Goal: Information Seeking & Learning: Check status

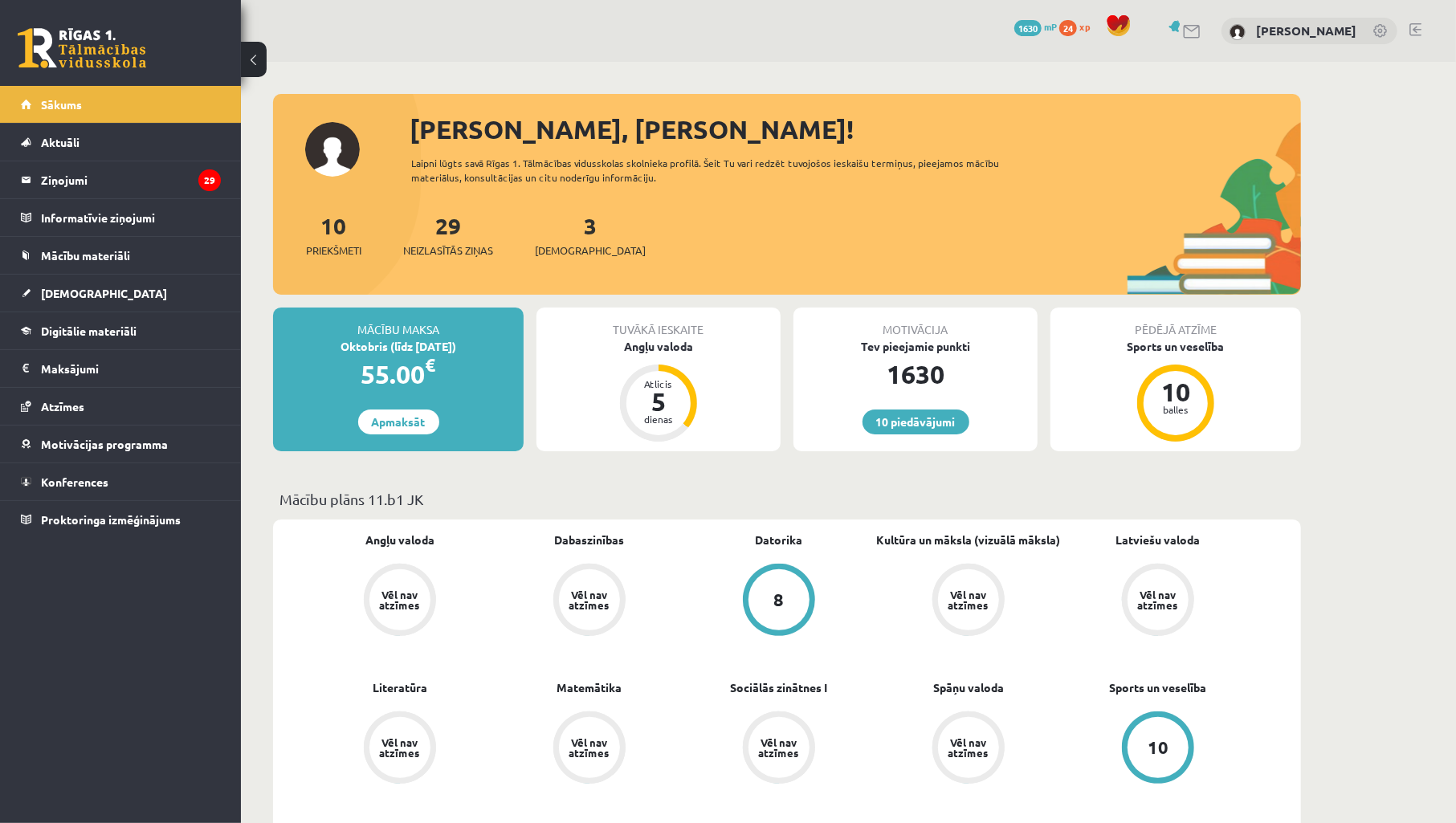
click at [92, 298] on link "[DEMOGRAPHIC_DATA]" at bounding box center [121, 293] width 200 height 37
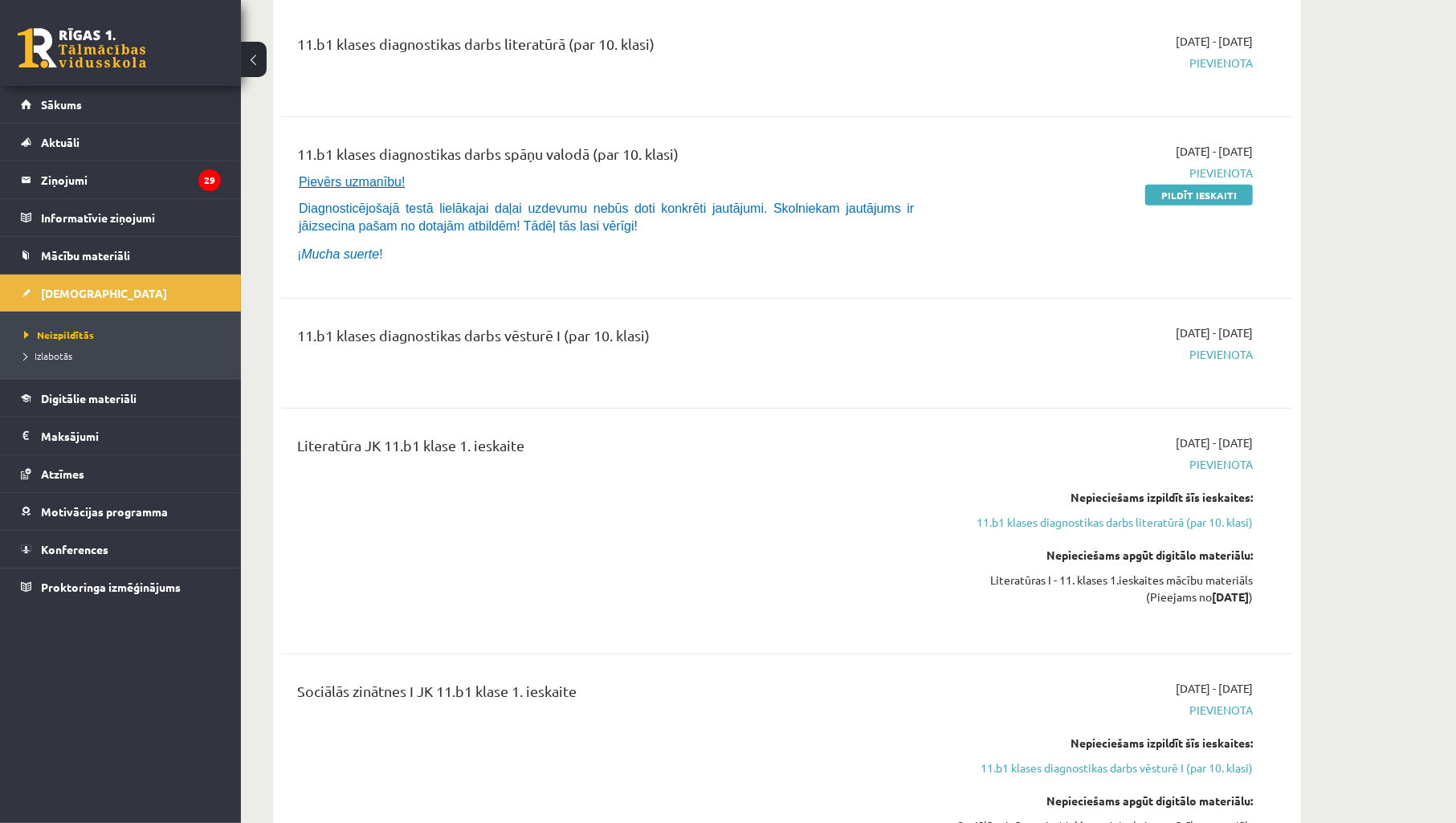
scroll to position [594, 0]
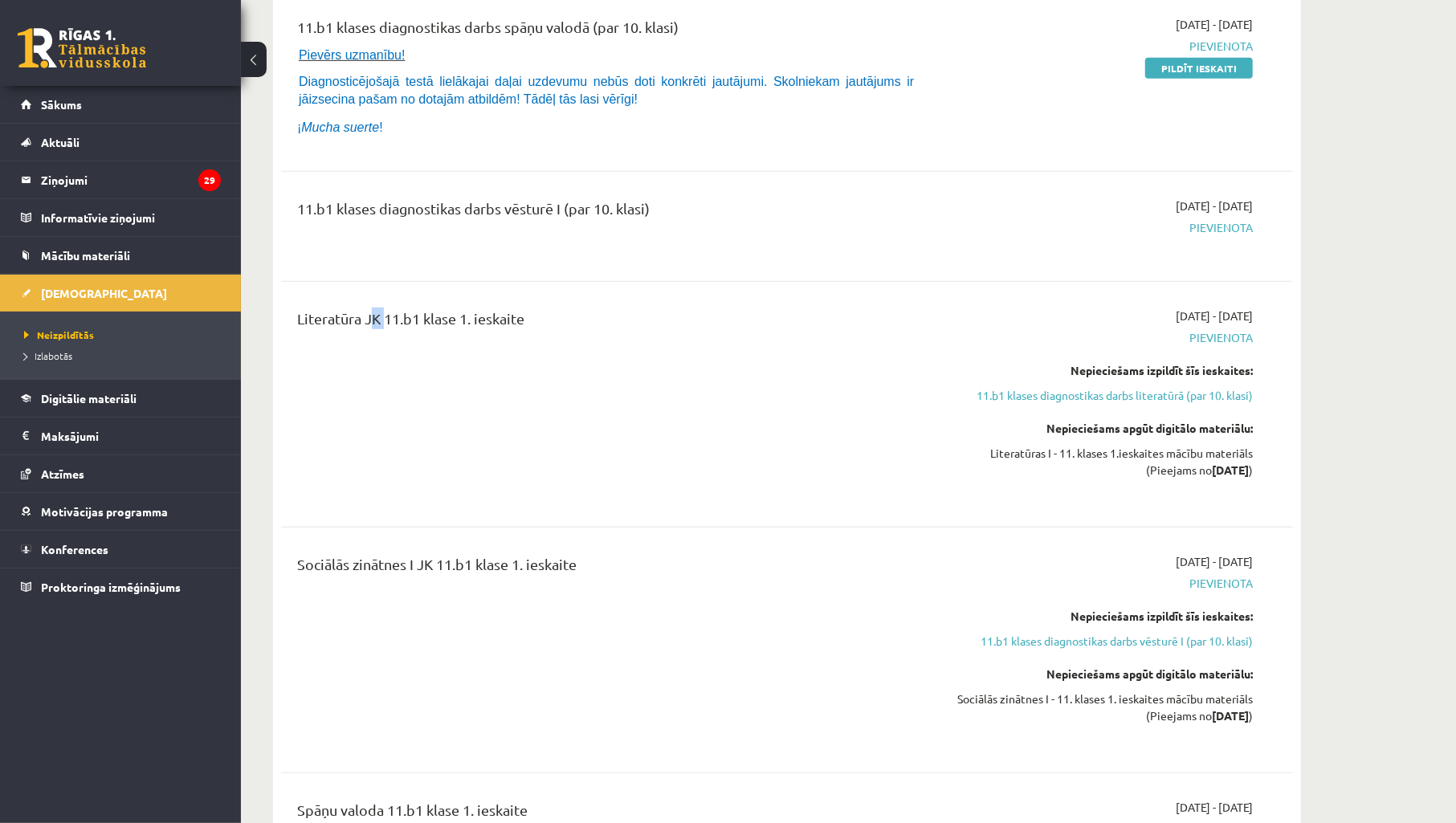
drag, startPoint x: 364, startPoint y: 316, endPoint x: 382, endPoint y: 321, distance: 18.7
click at [382, 321] on div "Literatūra JK 11.b1 klase 1. ieskaite" at bounding box center [611, 322] width 629 height 30
click at [805, 337] on div "Literatūra JK 11.b1 klase 1. ieskaite" at bounding box center [611, 404] width 653 height 193
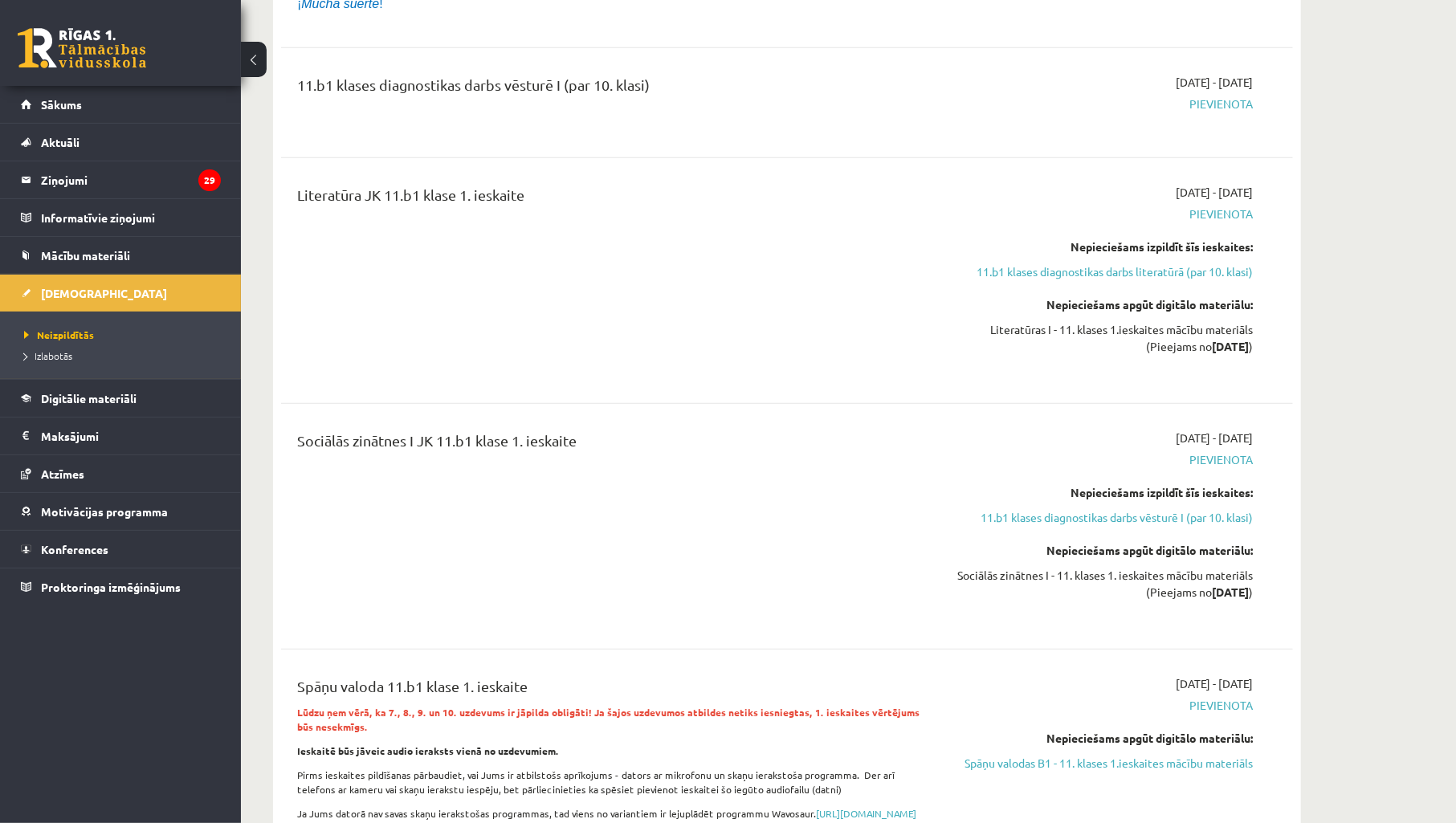
scroll to position [831, 0]
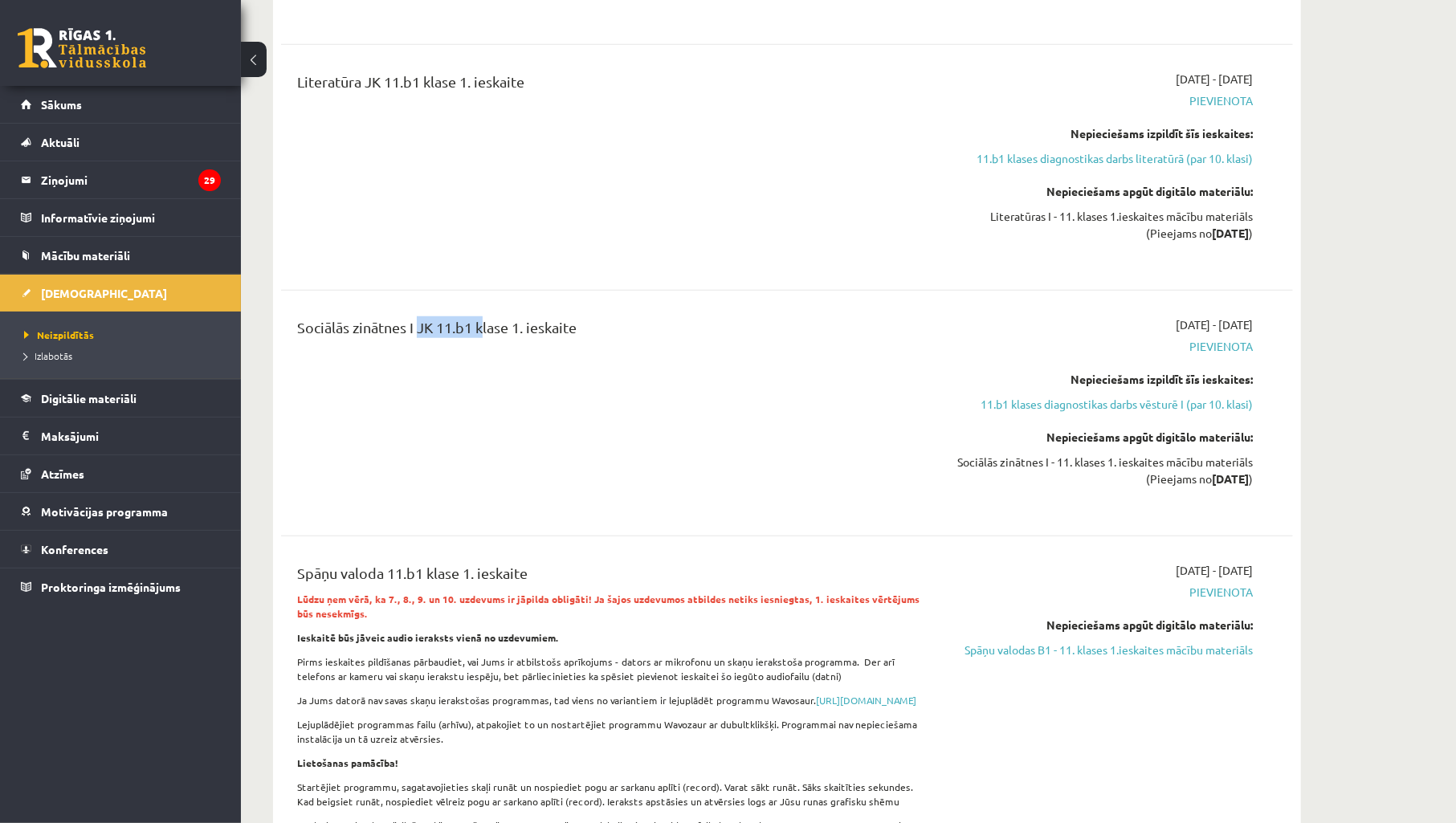
drag, startPoint x: 413, startPoint y: 326, endPoint x: 509, endPoint y: 358, distance: 101.2
click at [480, 355] on div "Sociālās zinātnes I JK 11.b1 klase 1. ieskaite" at bounding box center [611, 413] width 653 height 193
click at [655, 371] on div "Sociālās zinātnes I JK 11.b1 klase 1. ieskaite" at bounding box center [611, 413] width 653 height 193
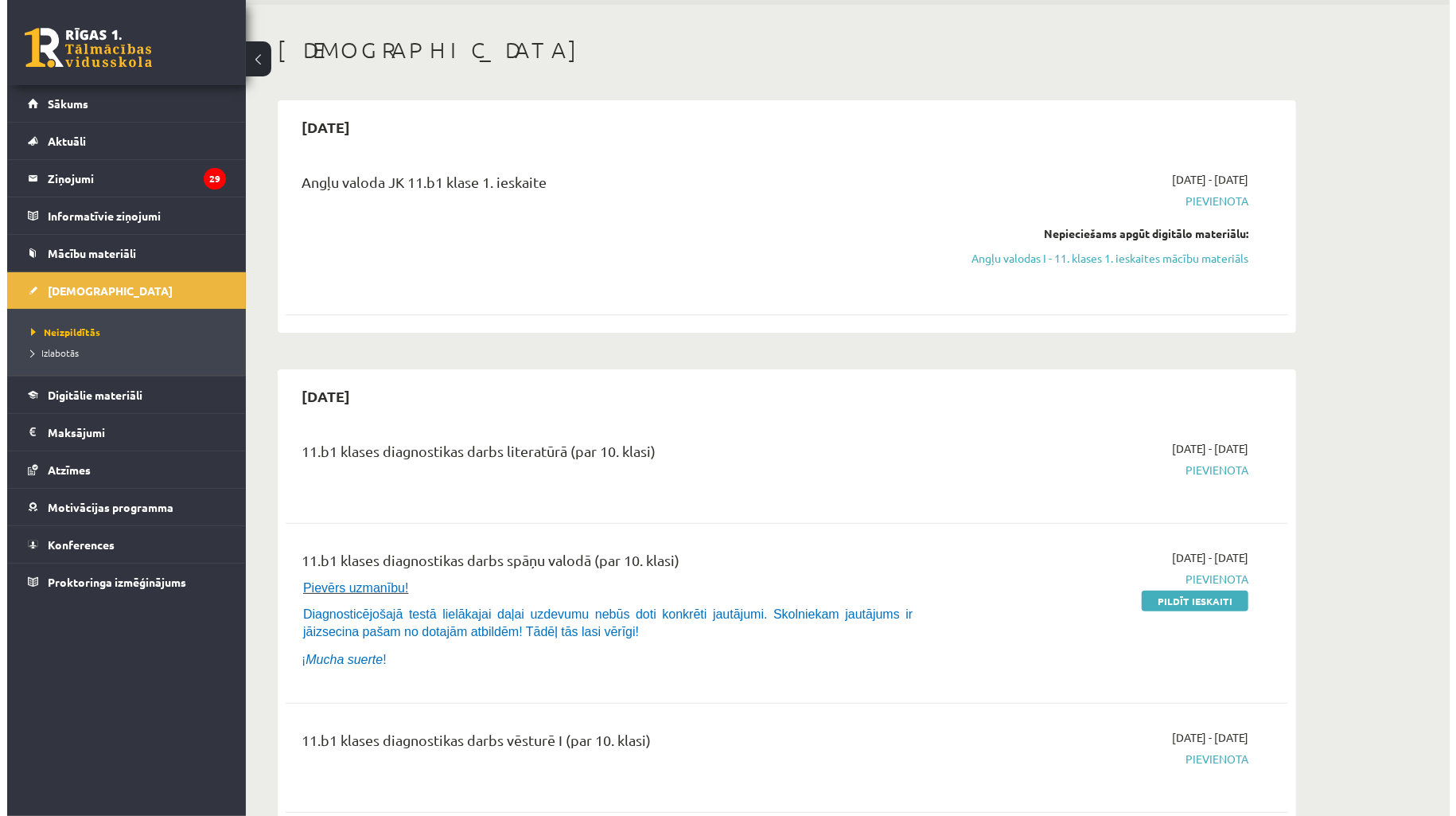
scroll to position [0, 0]
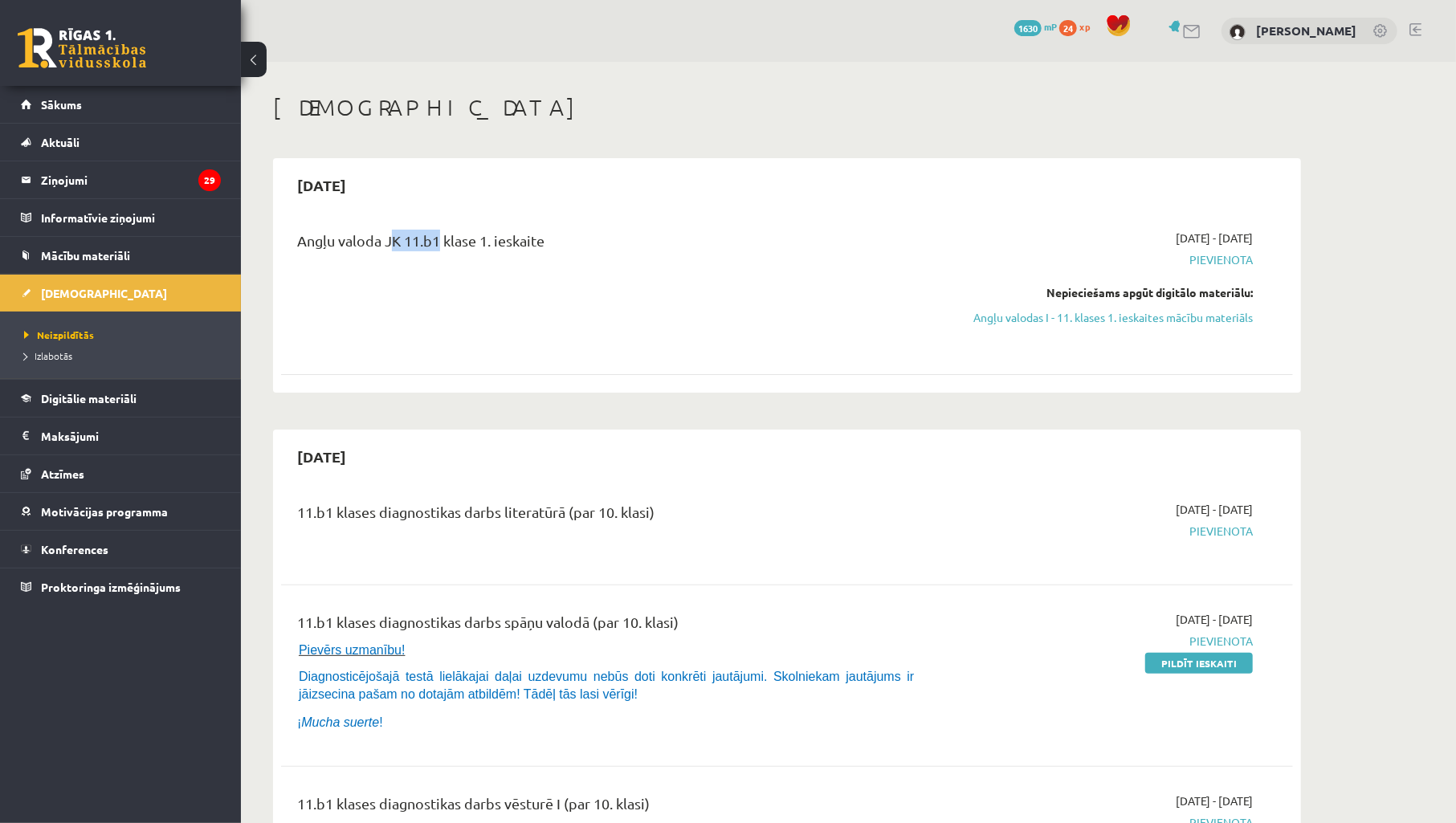
drag, startPoint x: 397, startPoint y: 239, endPoint x: 434, endPoint y: 246, distance: 37.7
click at [434, 246] on div "Angļu valoda JK 11.b1 klase 1. ieskaite" at bounding box center [611, 244] width 629 height 30
click at [395, 238] on div "Angļu valoda JK 11.b1 klase 1. ieskaite" at bounding box center [611, 244] width 629 height 30
click at [509, 118] on h1 "[DEMOGRAPHIC_DATA]" at bounding box center [787, 106] width 1028 height 27
click at [107, 181] on legend "Ziņojumi 29" at bounding box center [131, 180] width 180 height 37
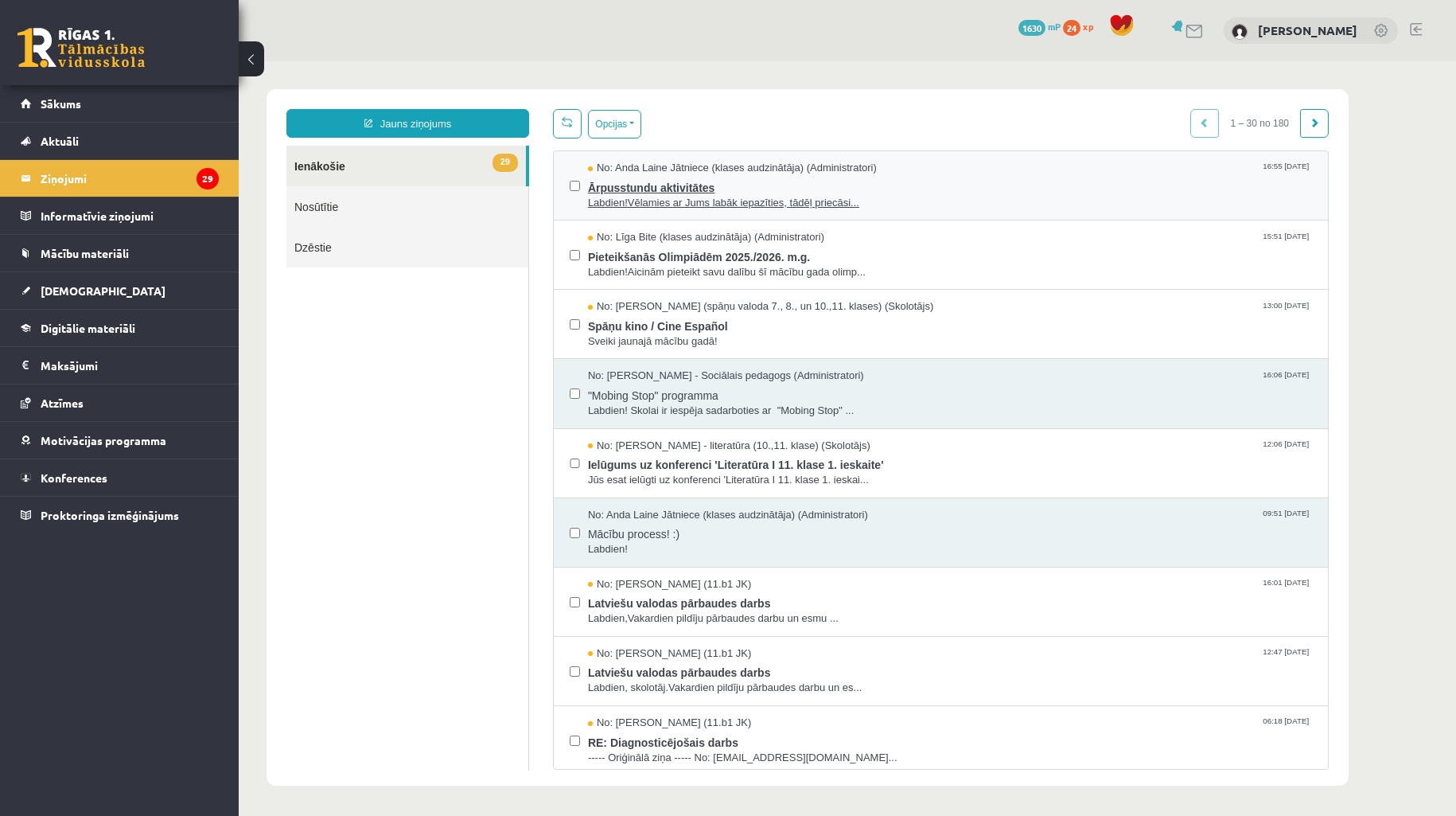
click at [720, 196] on span "Labdien!Vēlamies ar Jums labāk iepazīties, tādēļ priecāsi..." at bounding box center [950, 203] width 724 height 15
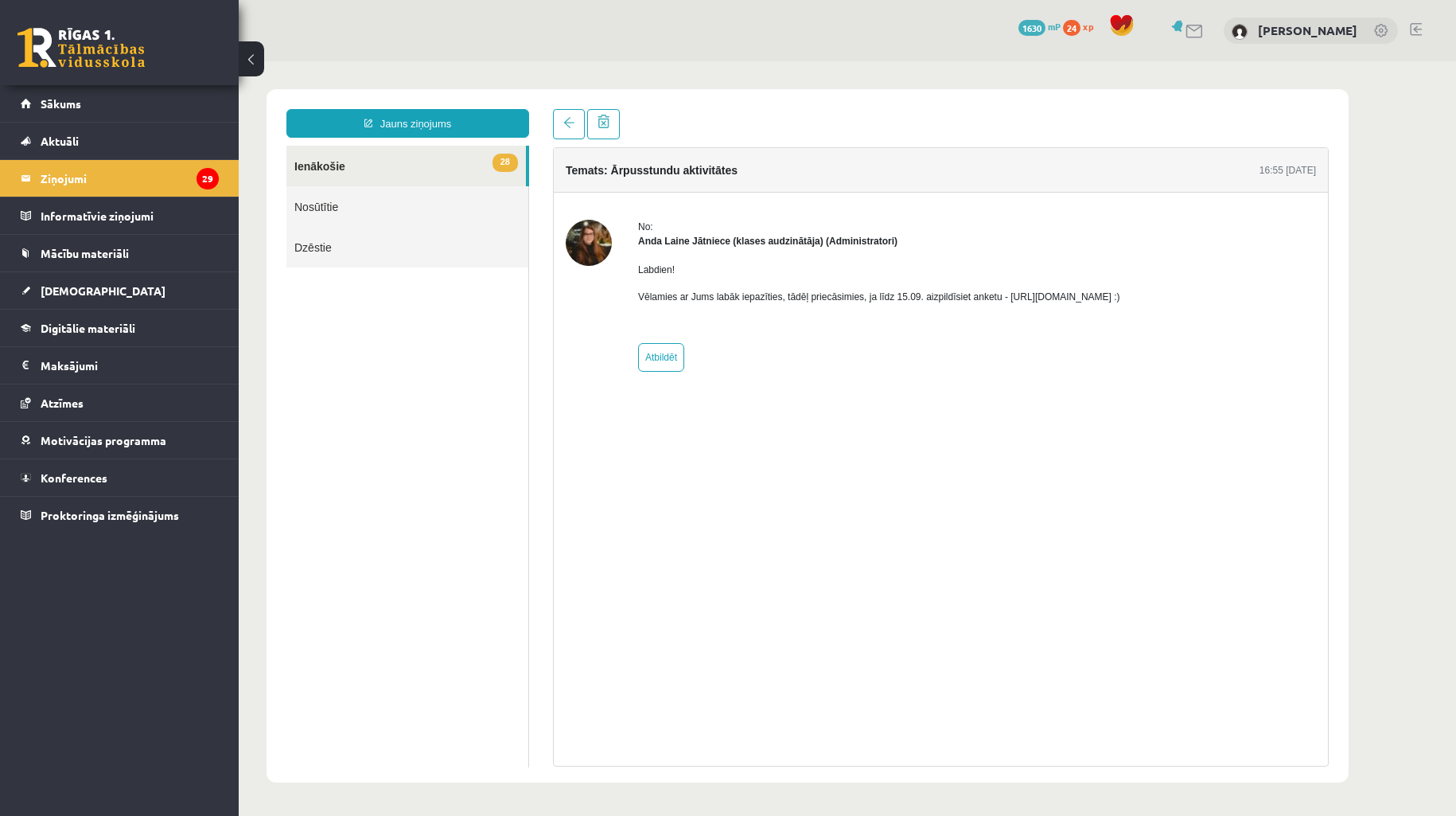
click at [1148, 480] on div "Temats: Ārpusstundu aktivitātes 16:55 [DATE] No: [PERSON_NAME] Jātniece (klases…" at bounding box center [940, 456] width 776 height 619
drag, startPoint x: 1170, startPoint y: 293, endPoint x: 1000, endPoint y: 295, distance: 170.0
click at [1000, 295] on p "Vēlamies ar Jums labāk iepazīties, tādēļ priecāsimies, ja līdz 15.09. aizpildīs…" at bounding box center [879, 297] width 482 height 15
copy p "[URL][DOMAIN_NAME]"
